Goal: Navigation & Orientation: Go to known website

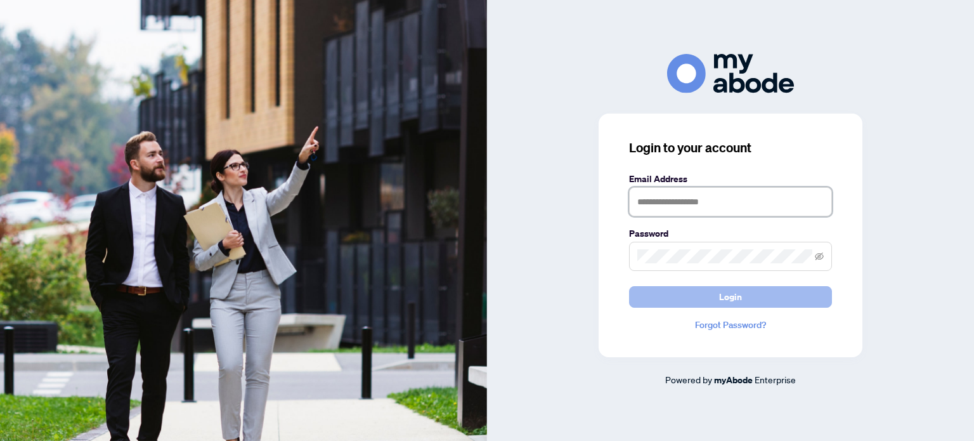
type input "**********"
click at [696, 294] on button "Login" at bounding box center [730, 297] width 203 height 22
